Goal: Find specific page/section: Find specific page/section

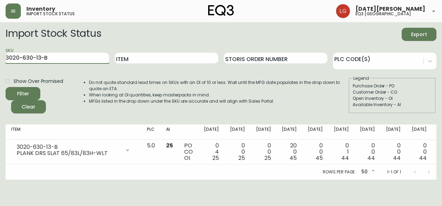
drag, startPoint x: -1, startPoint y: 52, endPoint x: 0, endPoint y: 46, distance: 6.4
click at [0, 46] on main "Import Stock Status Export SKU 3020-630-13-B Item Storis Order Number PLC Code(…" at bounding box center [221, 101] width 442 height 158
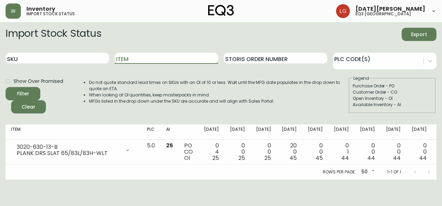
click at [152, 54] on input "Item" at bounding box center [166, 58] width 103 height 11
type input "LAZE BATTERY"
click at [6, 87] on button "Filter" at bounding box center [23, 93] width 35 height 13
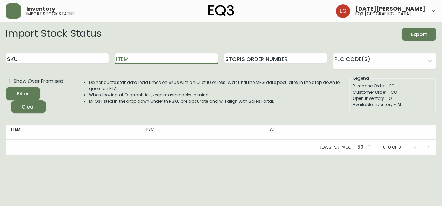
click at [141, 59] on input "Item" at bounding box center [166, 58] width 103 height 11
click at [6, 87] on button "Filter" at bounding box center [23, 93] width 35 height 13
drag, startPoint x: 170, startPoint y: 56, endPoint x: 110, endPoint y: 78, distance: 64.6
click at [98, 52] on div "SKU Item BATTERY Storis Order Number PLC Code(s)" at bounding box center [221, 58] width 431 height 23
type input "LAZE"
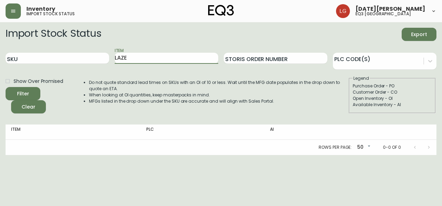
click at [6, 87] on button "Filter" at bounding box center [23, 93] width 35 height 13
